Goal: Navigation & Orientation: Go to known website

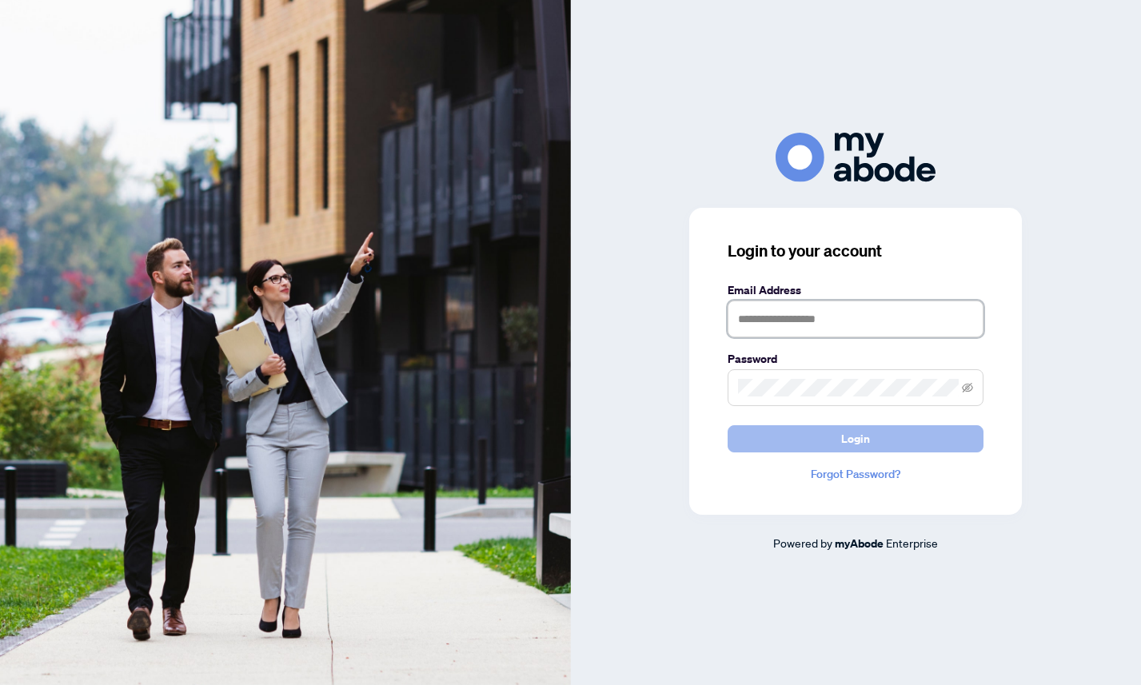
type input "**********"
click at [811, 449] on button "Login" at bounding box center [855, 438] width 256 height 27
